Goal: Information Seeking & Learning: Learn about a topic

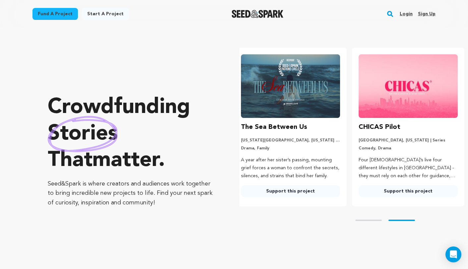
scroll to position [0, 123]
click at [408, 12] on link "Login" at bounding box center [406, 14] width 13 height 11
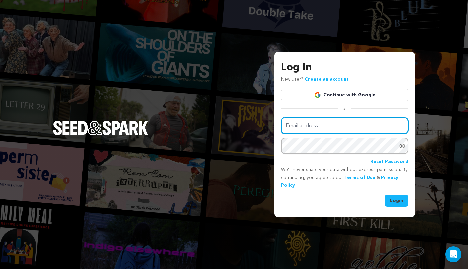
type input "elaine@threestudies.com"
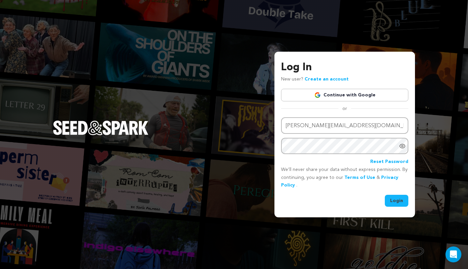
click at [390, 201] on button "Login" at bounding box center [397, 201] width 24 height 12
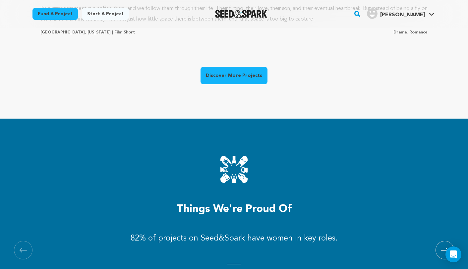
scroll to position [621, 0]
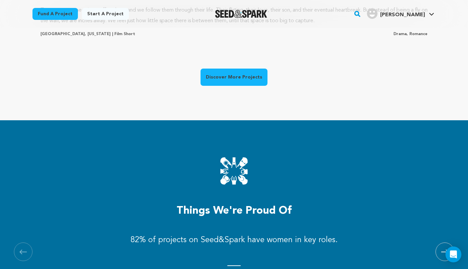
click at [253, 84] on link "Discover More Projects" at bounding box center [234, 77] width 67 height 17
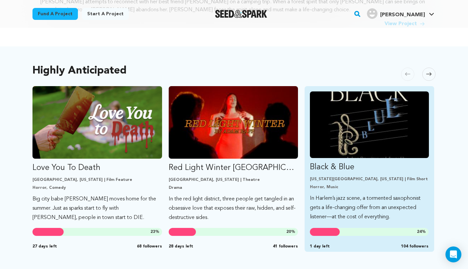
scroll to position [258, 0]
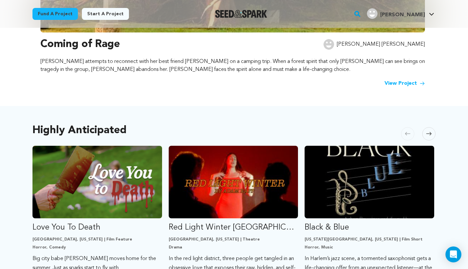
click at [429, 132] on icon at bounding box center [429, 133] width 5 height 5
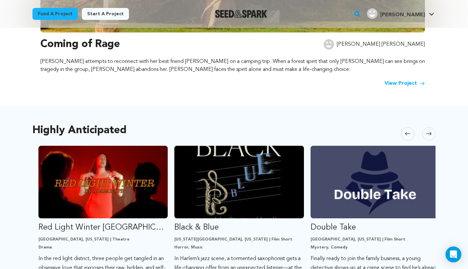
scroll to position [0, 136]
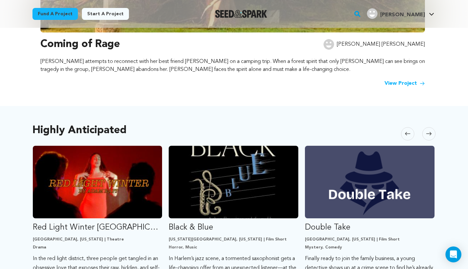
click at [429, 132] on icon at bounding box center [429, 133] width 5 height 5
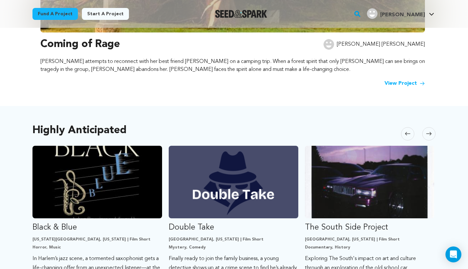
click at [428, 132] on icon at bounding box center [429, 133] width 5 height 5
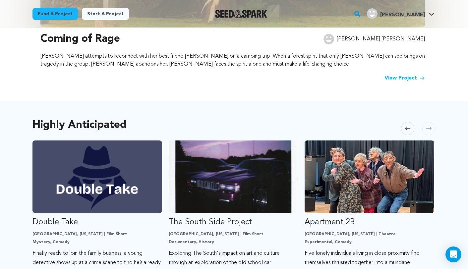
scroll to position [268, 0]
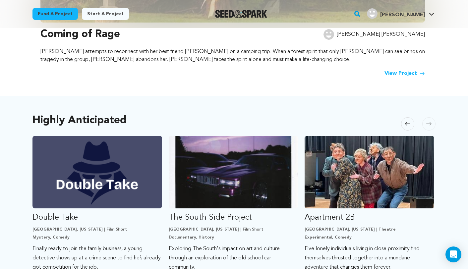
click at [427, 126] on icon at bounding box center [429, 123] width 5 height 5
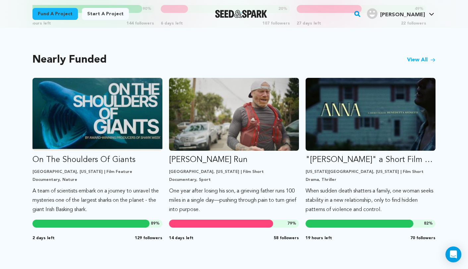
scroll to position [481, 0]
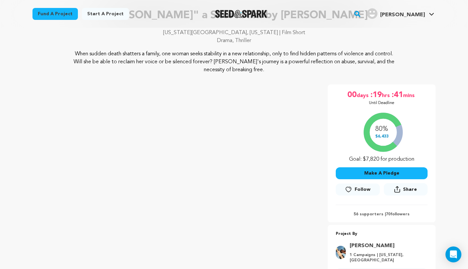
scroll to position [198, 0]
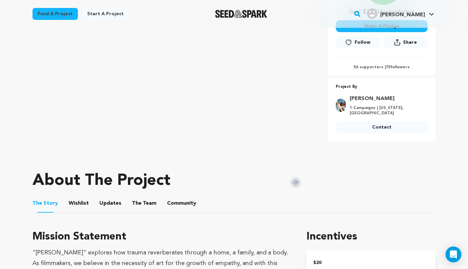
click at [137, 209] on button "The Team" at bounding box center [144, 205] width 16 height 16
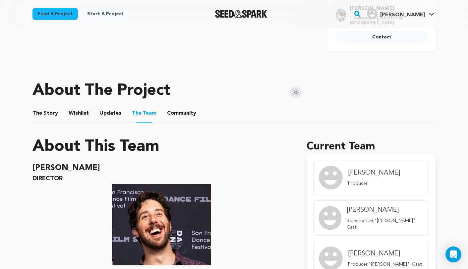
scroll to position [282, 0]
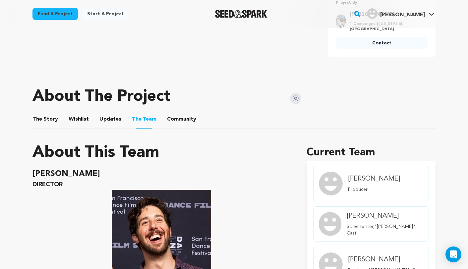
click at [44, 114] on button "The Story" at bounding box center [45, 121] width 16 height 16
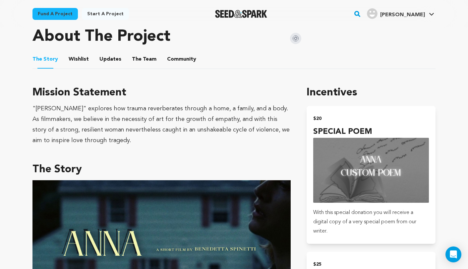
scroll to position [343, 0]
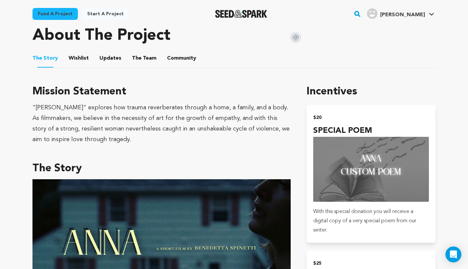
click at [145, 61] on button "The Team" at bounding box center [144, 60] width 16 height 16
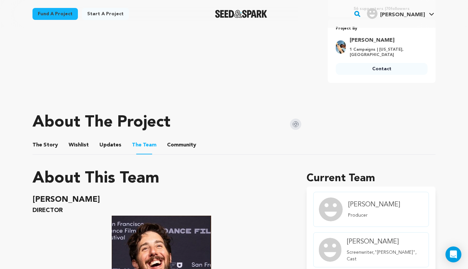
scroll to position [182, 0]
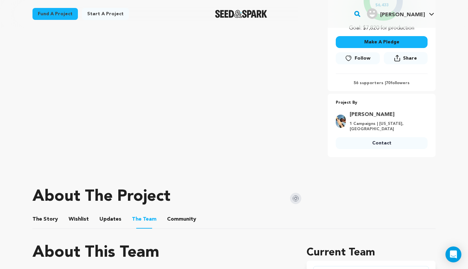
click at [59, 218] on ul "The Story The Story Wishlist Wishlist Updates Updates The Team The Team Communi…" at bounding box center [234, 219] width 403 height 19
click at [54, 218] on span "The Story" at bounding box center [46, 220] width 26 height 8
click at [75, 218] on button "Wishlist" at bounding box center [79, 221] width 16 height 16
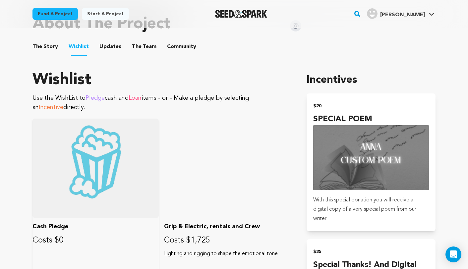
scroll to position [331, 0]
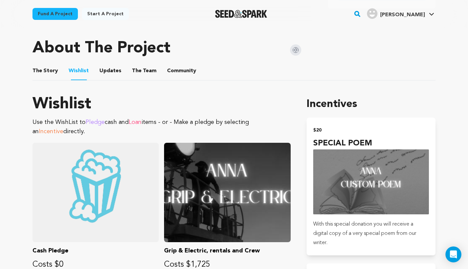
click at [111, 66] on button "Updates" at bounding box center [110, 72] width 16 height 16
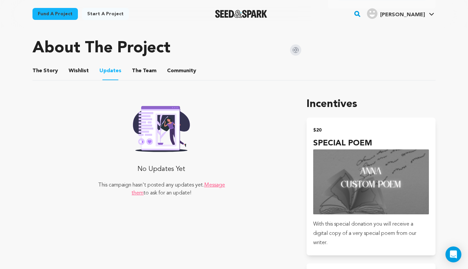
click at [140, 68] on button "The Team" at bounding box center [144, 72] width 16 height 16
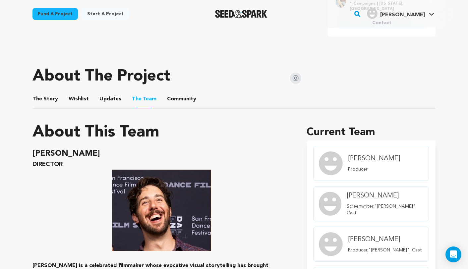
scroll to position [300, 0]
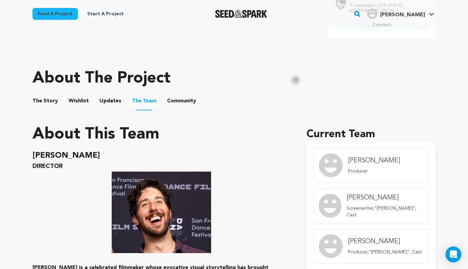
click at [89, 100] on ul "The Story The Story Wishlist Wishlist Updates Updates The Team The Team Communi…" at bounding box center [234, 101] width 403 height 19
click at [85, 100] on span "Wishlist" at bounding box center [79, 101] width 20 height 8
click at [107, 102] on button "Updates" at bounding box center [110, 103] width 16 height 16
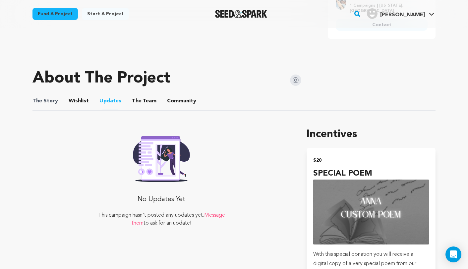
click at [53, 100] on span "The Story" at bounding box center [46, 101] width 26 height 8
click at [49, 101] on button "The Story" at bounding box center [45, 103] width 16 height 16
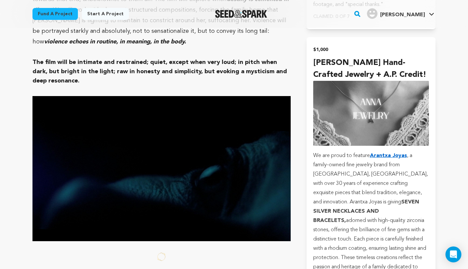
scroll to position [2317, 0]
